Goal: Task Accomplishment & Management: Manage account settings

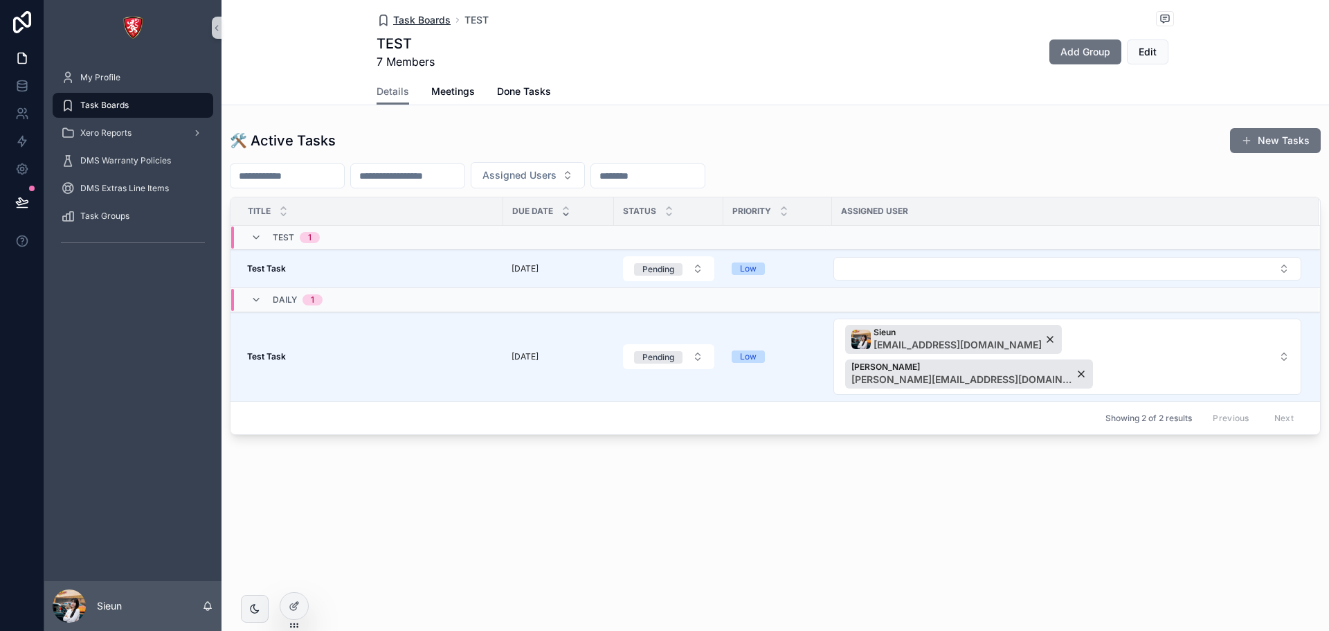
click at [414, 18] on span "Task Boards" at bounding box center [421, 20] width 57 height 14
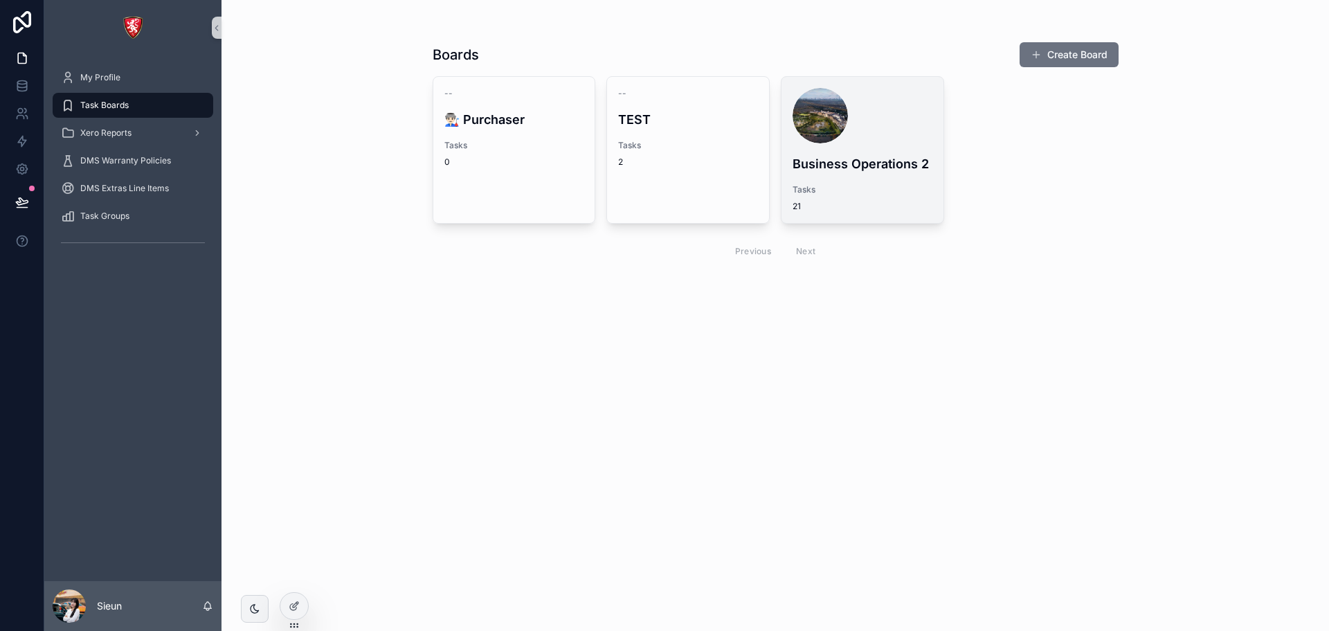
click at [889, 132] on div "scrollable content" at bounding box center [863, 115] width 140 height 55
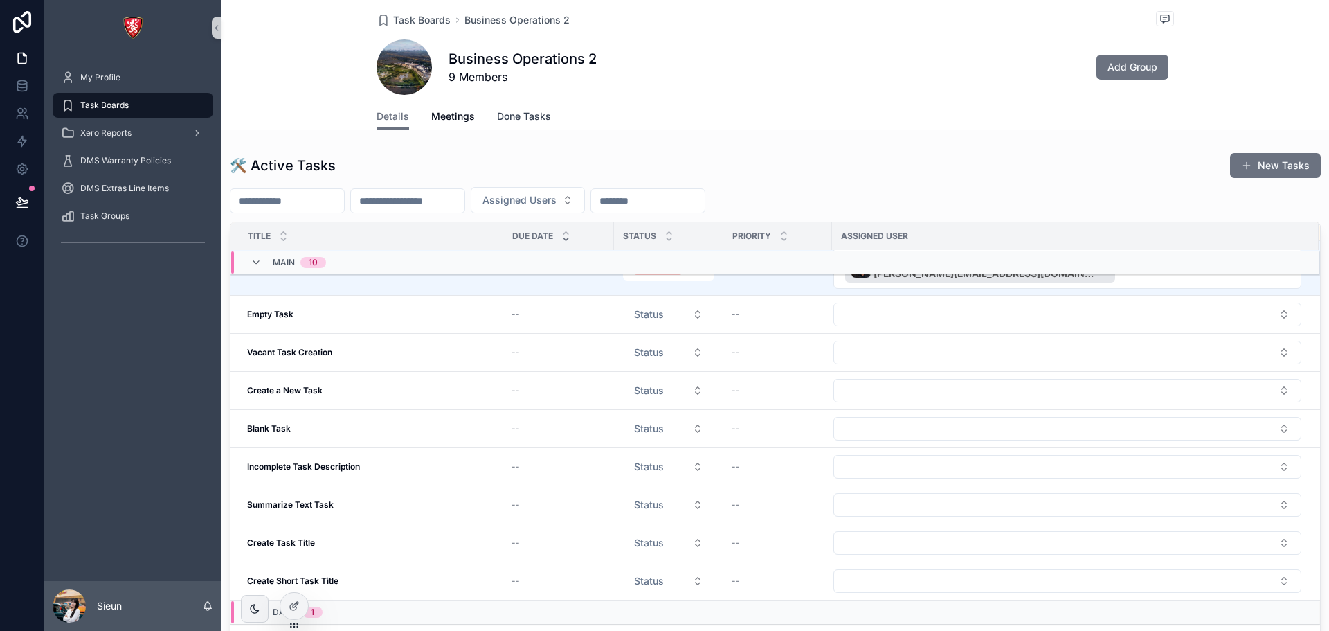
click at [516, 120] on span "Done Tasks" at bounding box center [524, 116] width 54 height 14
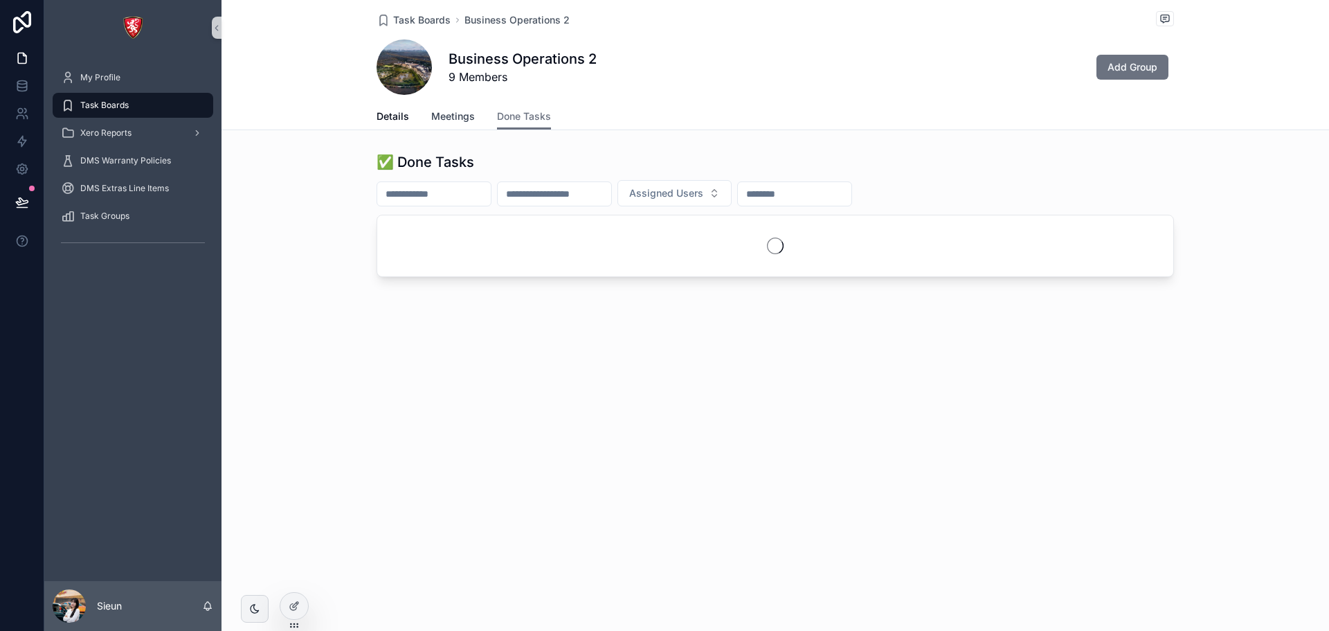
click at [453, 118] on span "Meetings" at bounding box center [453, 116] width 44 height 14
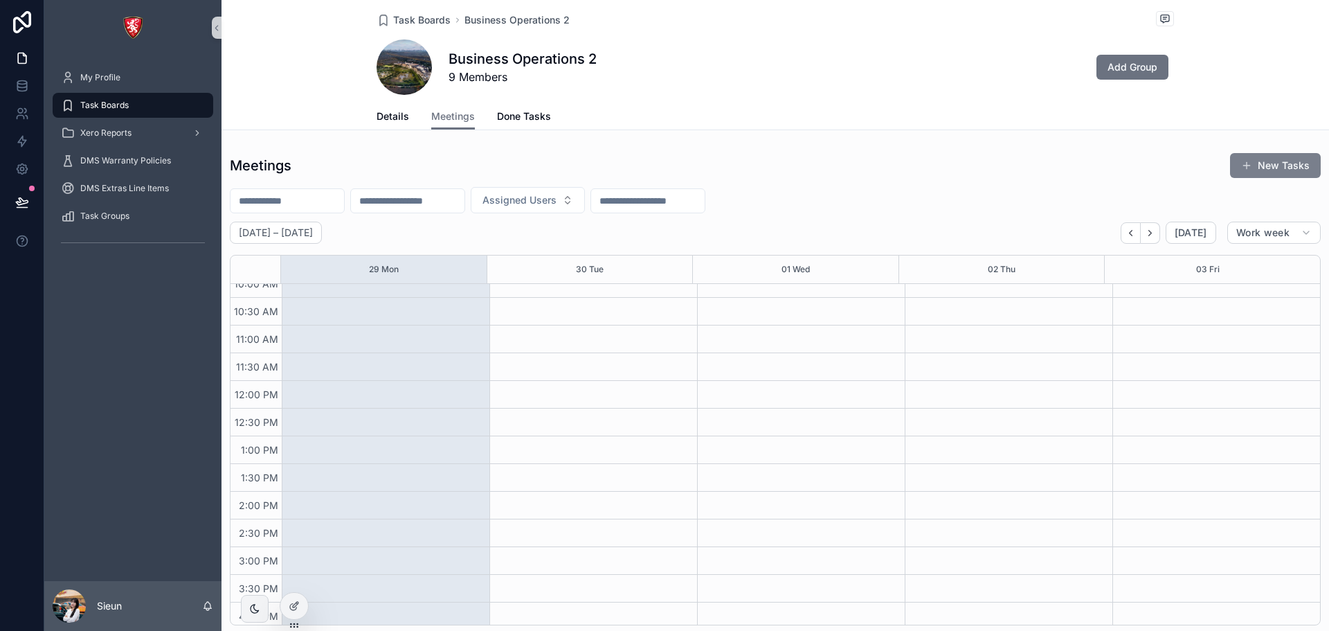
click at [1260, 166] on button "New Tasks" at bounding box center [1275, 165] width 91 height 25
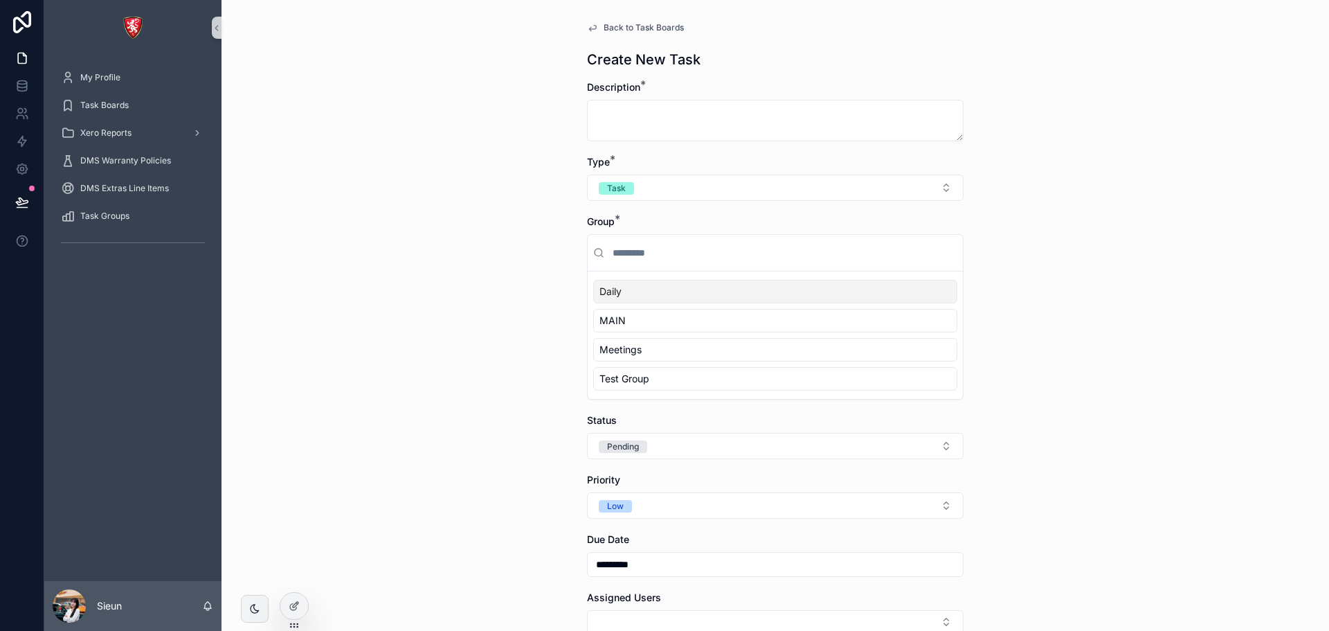
click at [622, 28] on span "Back to Task Boards" at bounding box center [644, 27] width 80 height 11
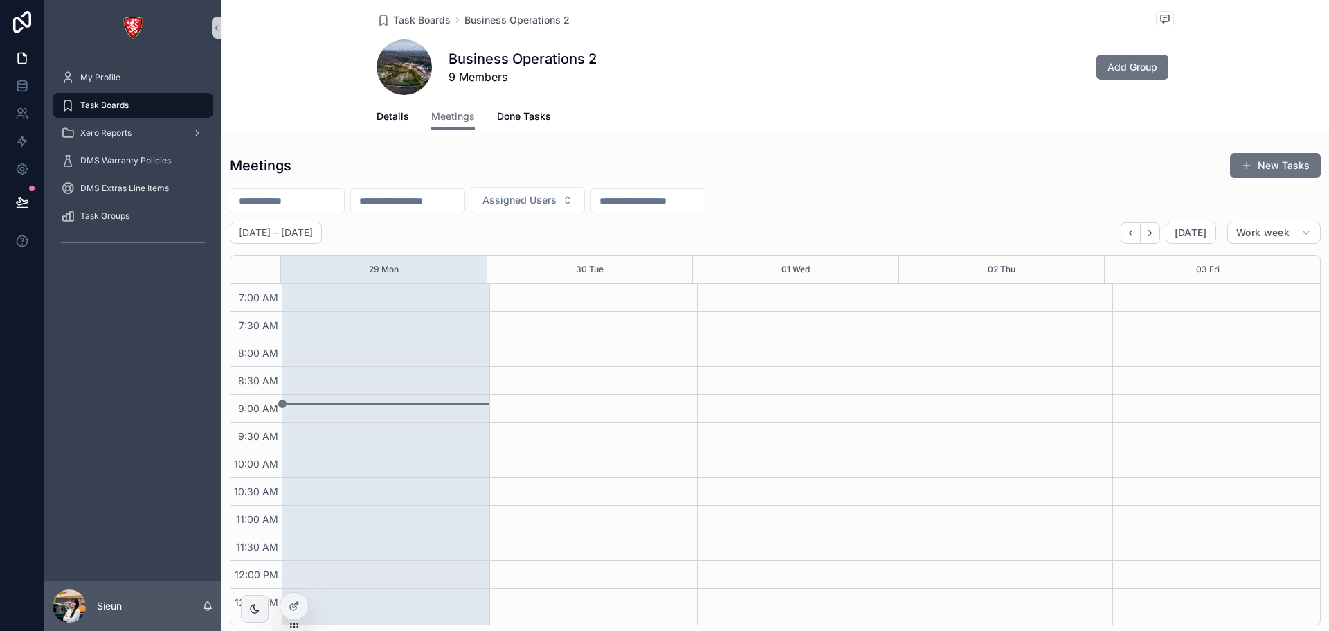
scroll to position [388, 0]
click at [424, 21] on span "Task Boards" at bounding box center [421, 20] width 57 height 14
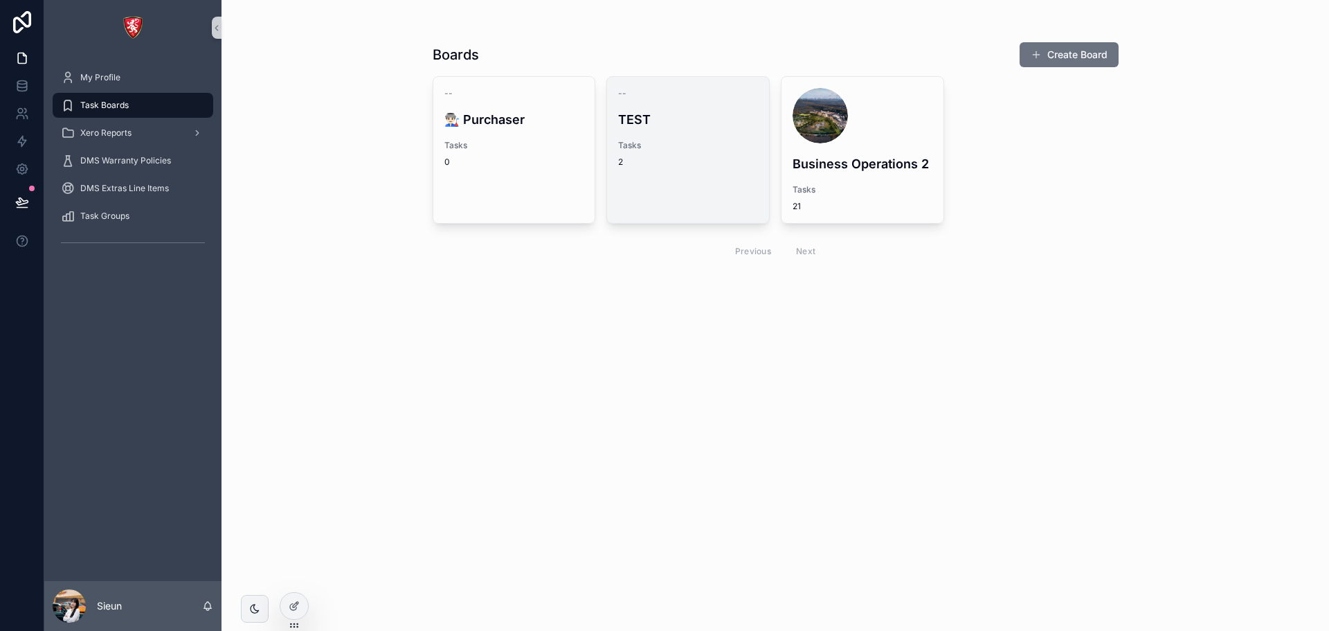
click at [697, 163] on div "2" at bounding box center [688, 161] width 140 height 11
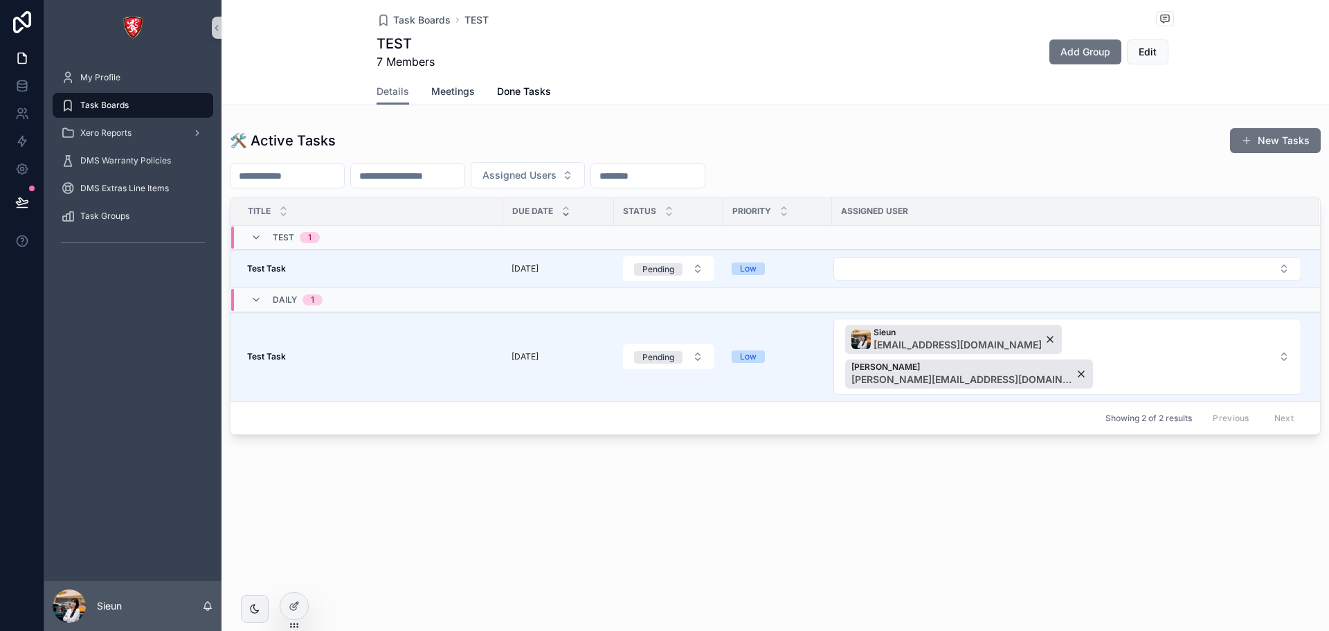
click at [432, 84] on span "Meetings" at bounding box center [453, 91] width 44 height 14
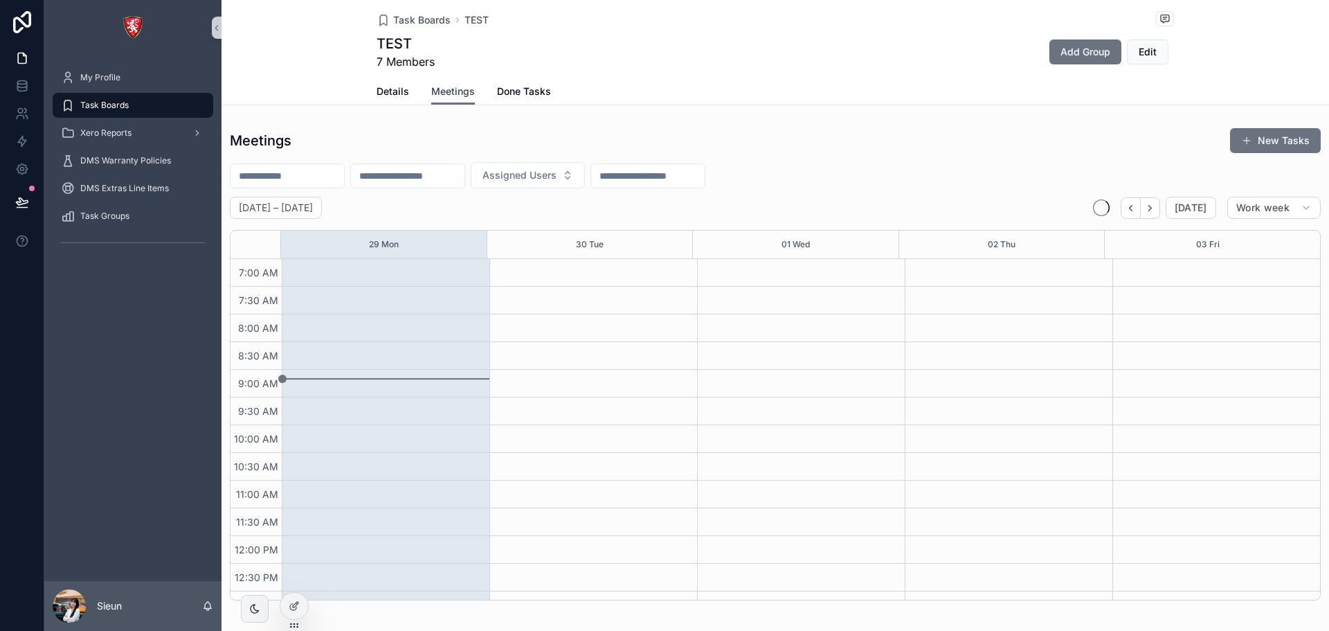
scroll to position [388, 0]
click at [1287, 145] on button "New Tasks" at bounding box center [1275, 140] width 91 height 25
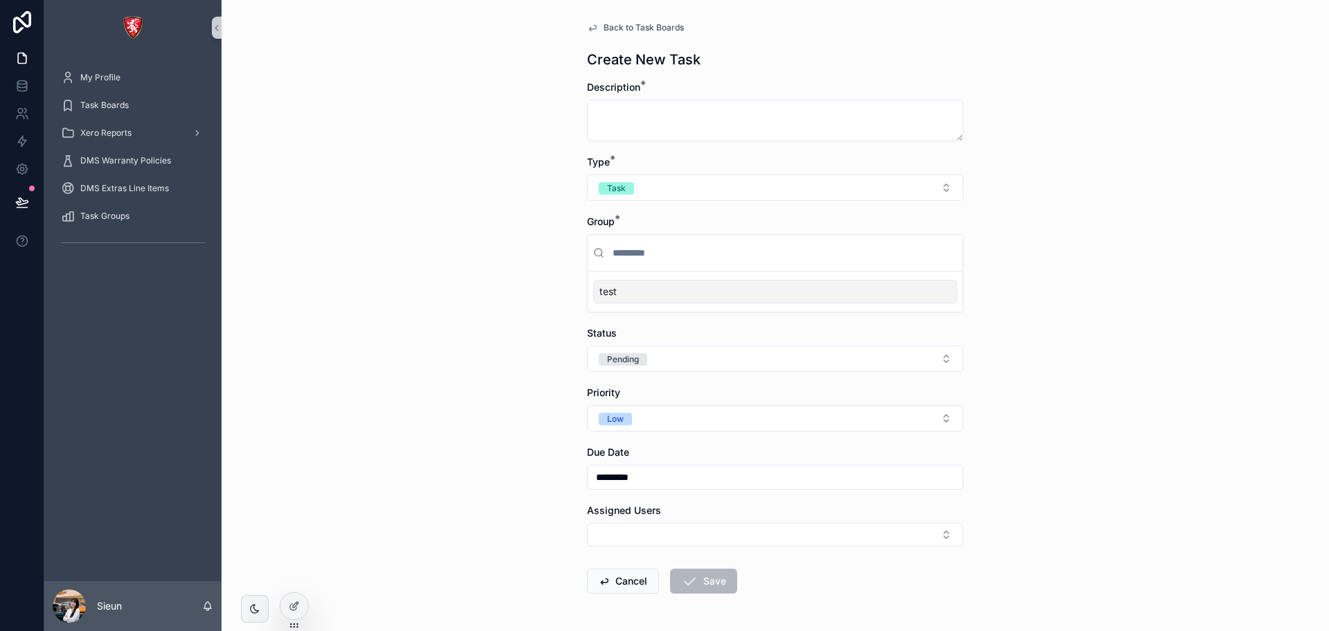
click at [651, 26] on span "Back to Task Boards" at bounding box center [644, 27] width 80 height 11
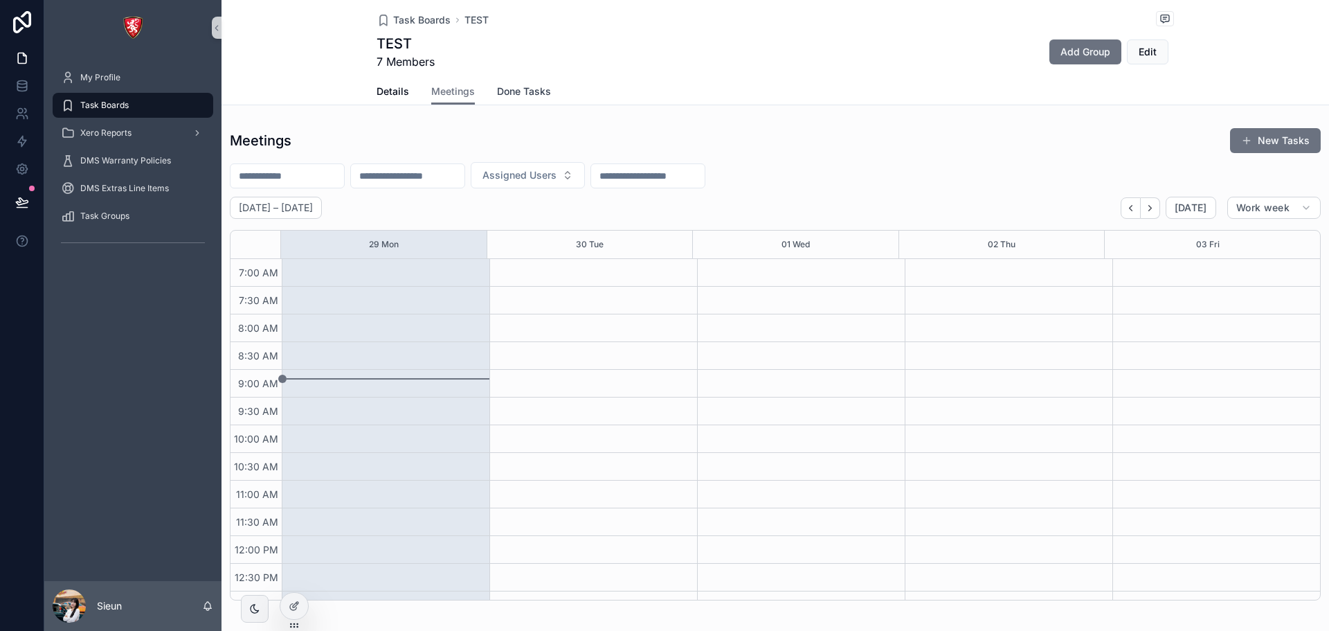
click at [534, 88] on span "Done Tasks" at bounding box center [524, 91] width 54 height 14
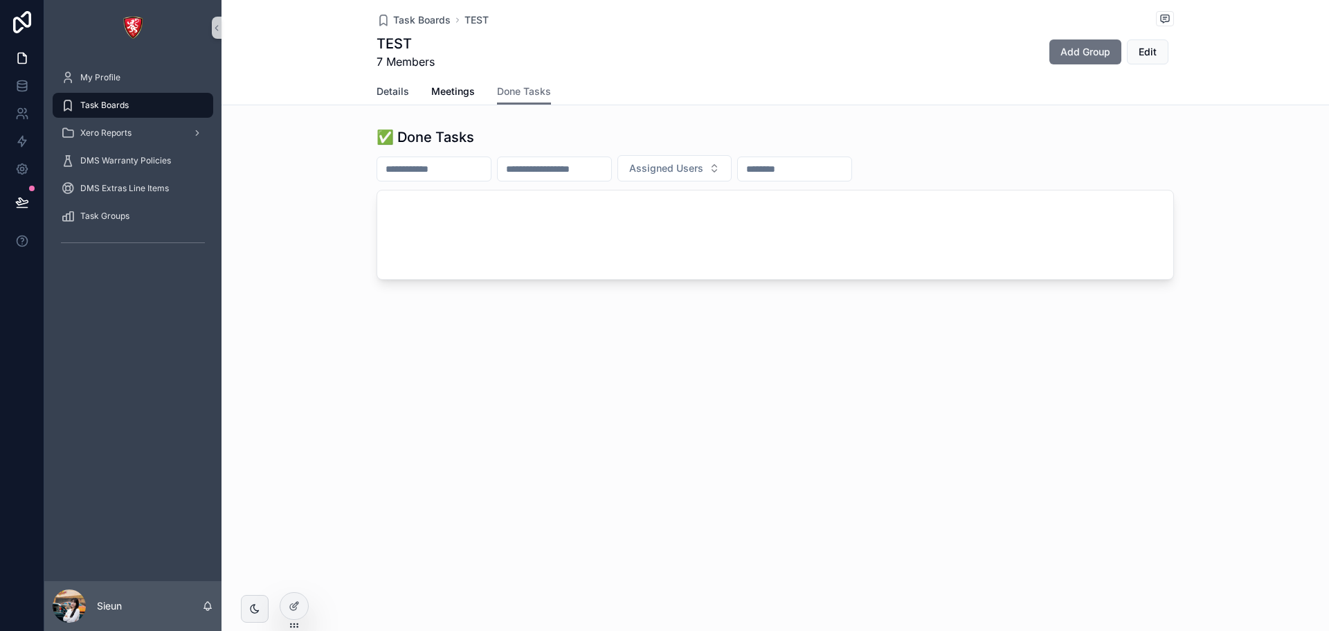
click at [388, 84] on span "Details" at bounding box center [393, 91] width 33 height 14
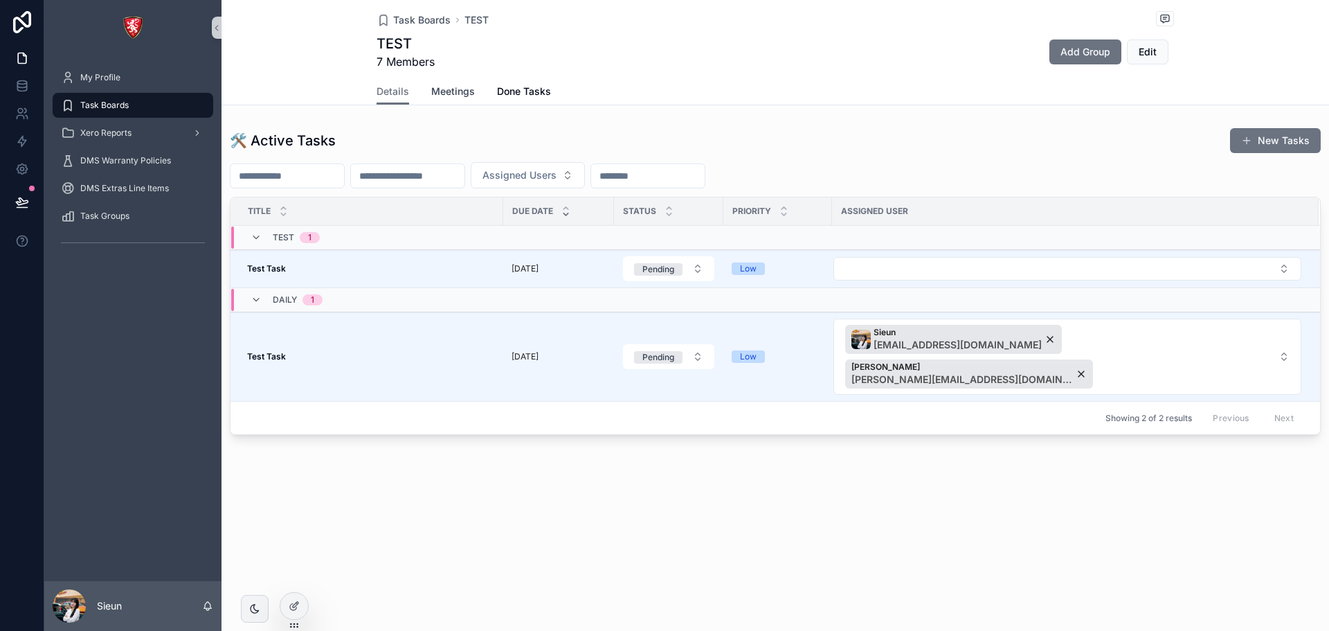
click at [463, 89] on span "Meetings" at bounding box center [453, 91] width 44 height 14
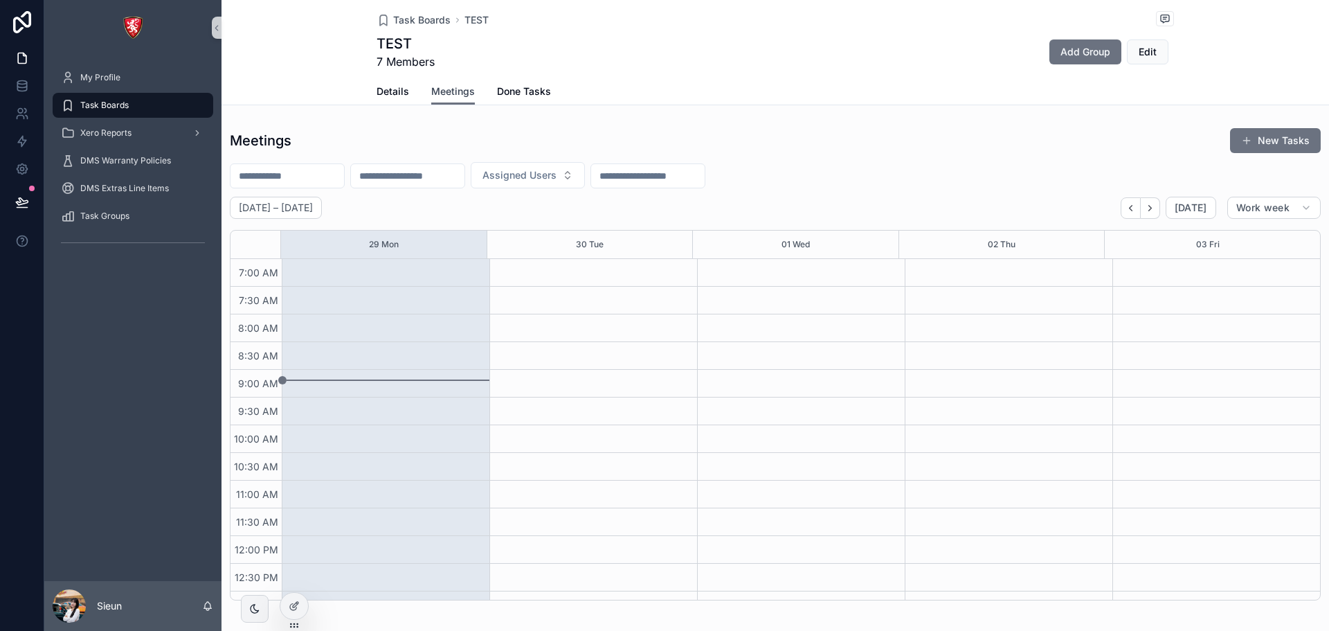
scroll to position [388, 0]
click at [401, 89] on span "Details" at bounding box center [393, 91] width 33 height 14
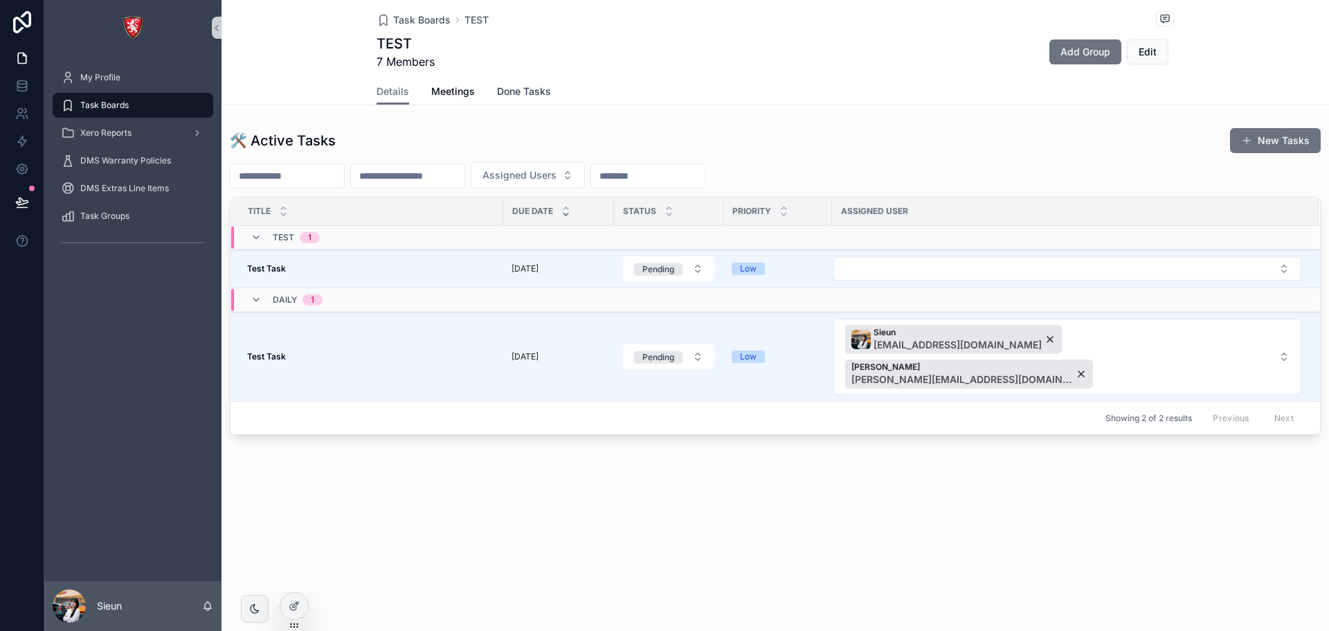
click at [516, 93] on span "Done Tasks" at bounding box center [524, 91] width 54 height 14
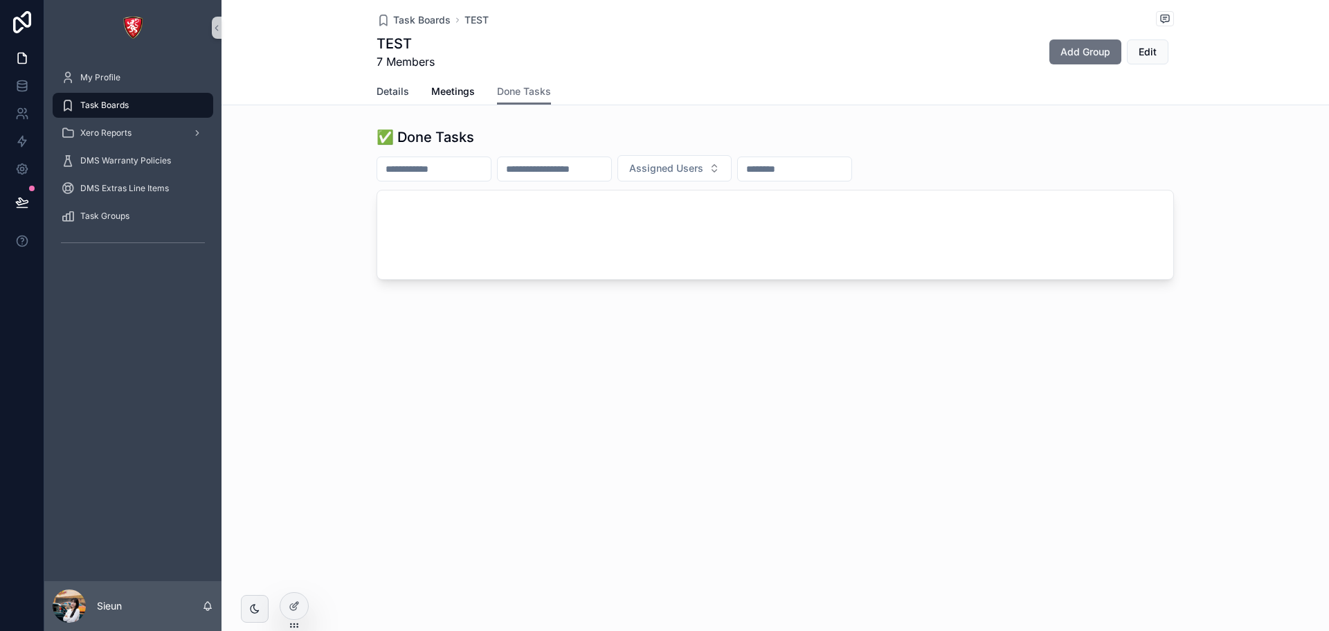
click at [383, 84] on span "Details" at bounding box center [393, 91] width 33 height 14
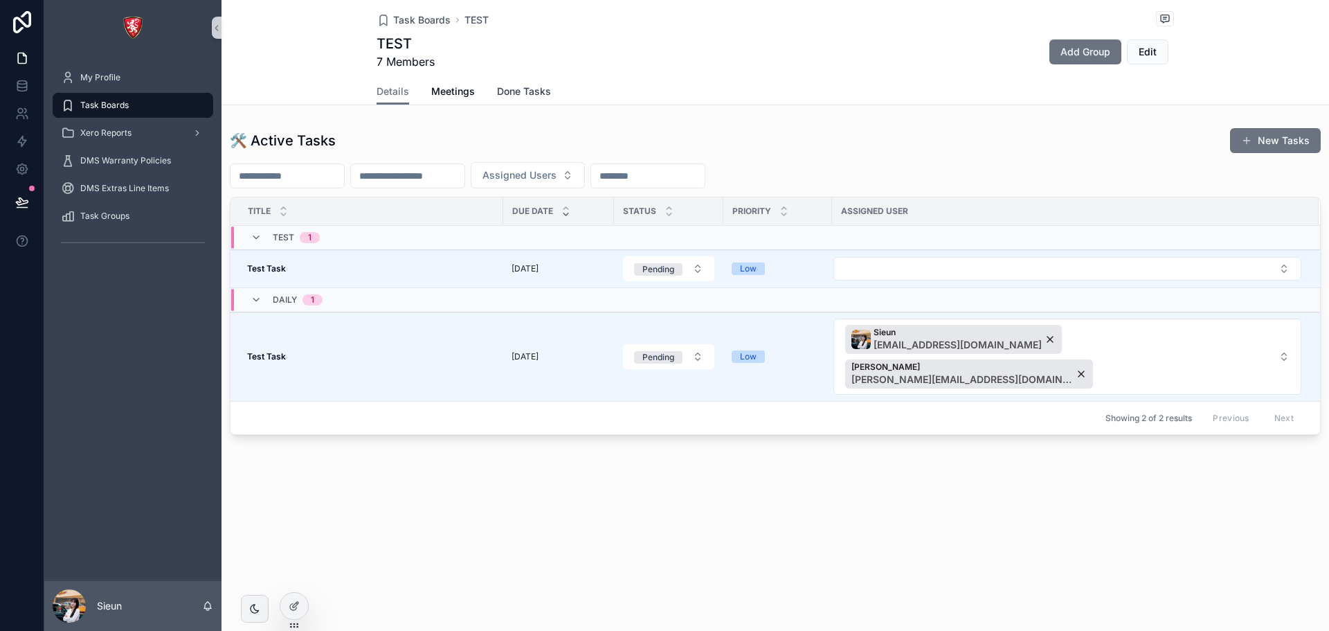
click at [503, 86] on span "Done Tasks" at bounding box center [524, 91] width 54 height 14
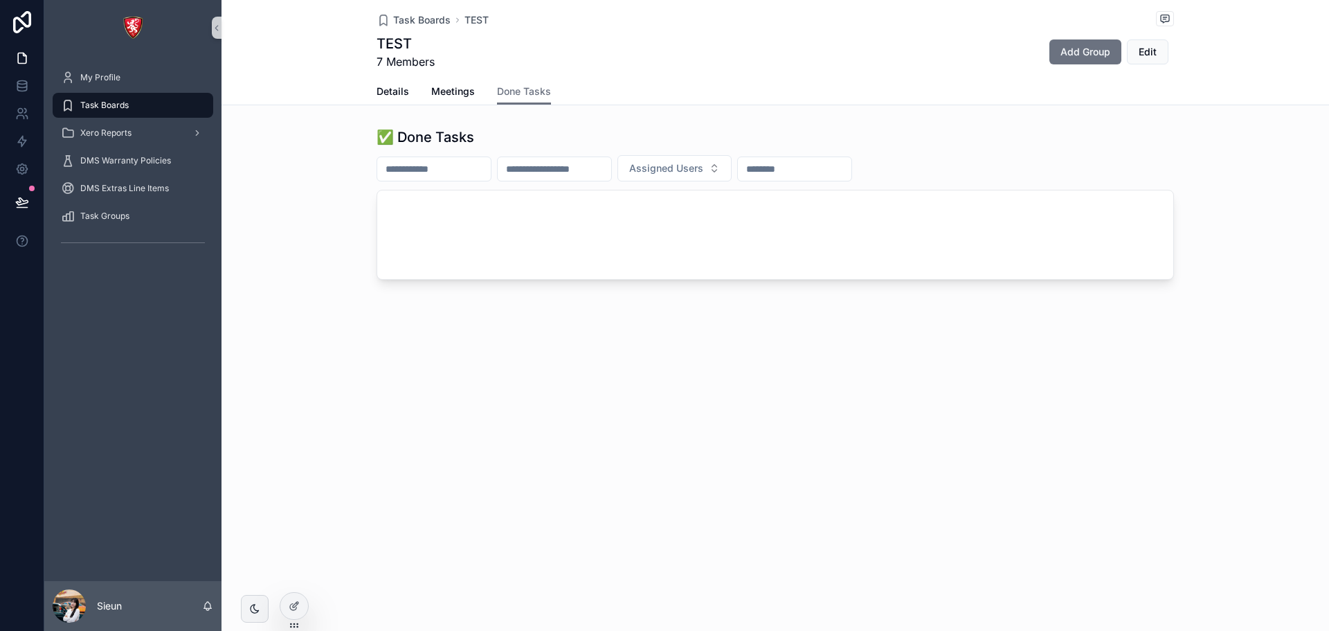
click at [494, 453] on div "Task Boards TEST TEST 7 Members Add Group Edit Done Tasks Details Meetings Done…" at bounding box center [776, 315] width 1108 height 631
click at [473, 17] on span "TEST" at bounding box center [476, 20] width 24 height 14
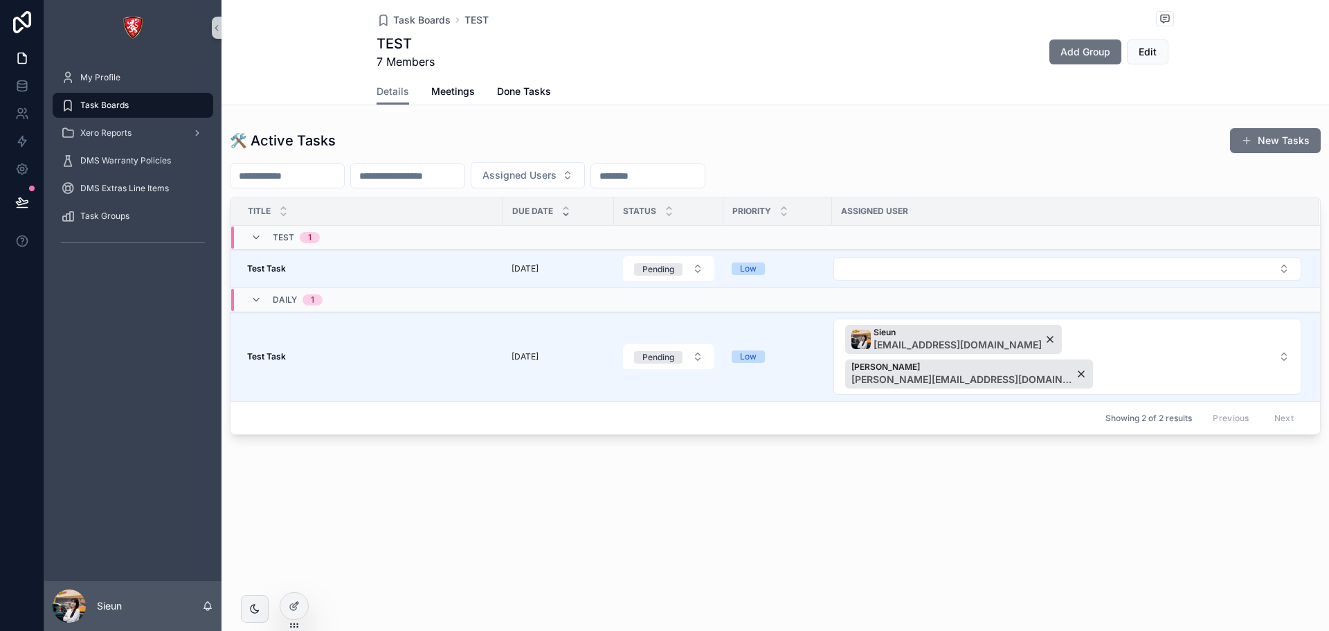
click at [590, 534] on div "Task Boards TEST TEST 7 Members Add Group Edit Details Details Meetings Done Ta…" at bounding box center [776, 315] width 1108 height 631
click at [1015, 552] on div "Task Boards TEST TEST 7 Members Add Group Edit Details Details Meetings Done Ta…" at bounding box center [776, 315] width 1108 height 631
click at [590, 516] on div "Task Boards TEST TEST 7 Members Add Group Edit Details Details Meetings Done Ta…" at bounding box center [776, 315] width 1108 height 631
click at [559, 401] on div "Showing 2 of 2 results Previous Next" at bounding box center [776, 417] width 1090 height 33
click at [1004, 507] on div "Task Boards TEST TEST 7 Members Add Group Edit Details Details Meetings Done Ta…" at bounding box center [776, 315] width 1108 height 631
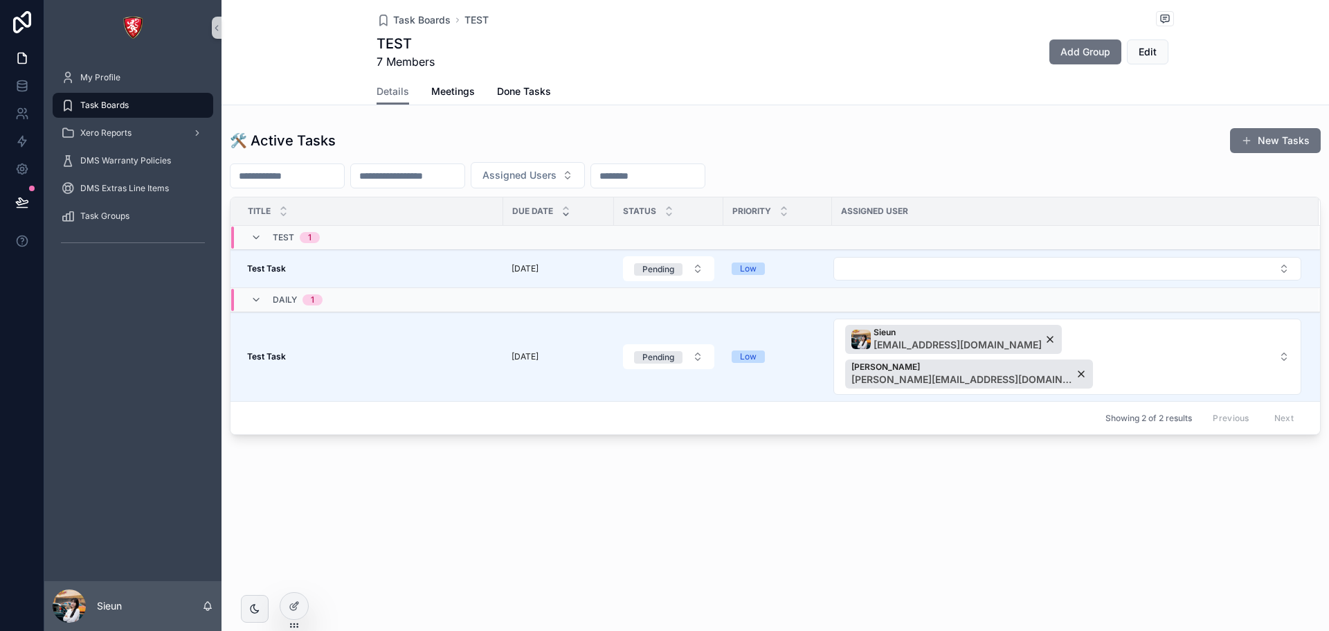
click at [649, 502] on div "Task Boards TEST TEST 7 Members Add Group Edit Details Details Meetings Done Ta…" at bounding box center [776, 315] width 1108 height 631
click at [521, 428] on div "Task Boards TEST TEST 7 Members Add Group Edit Details Details Meetings Done Ta…" at bounding box center [776, 264] width 1108 height 529
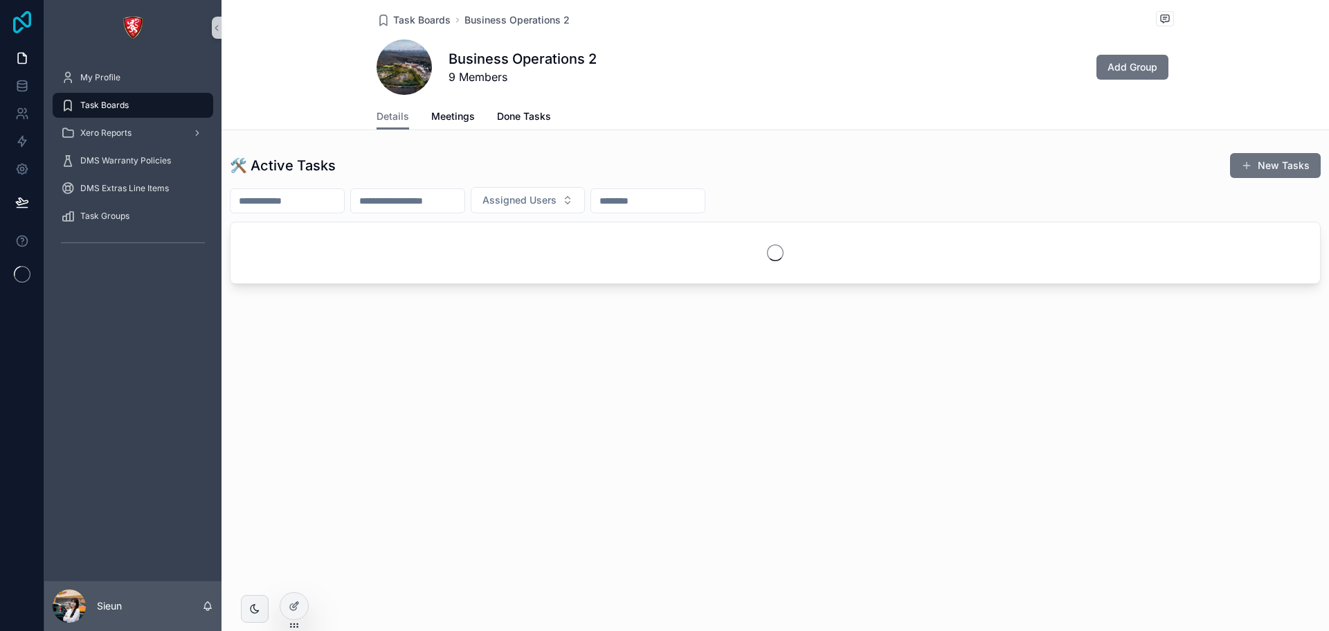
click at [29, 21] on icon at bounding box center [22, 22] width 18 height 22
